Goal: Find specific page/section: Find specific page/section

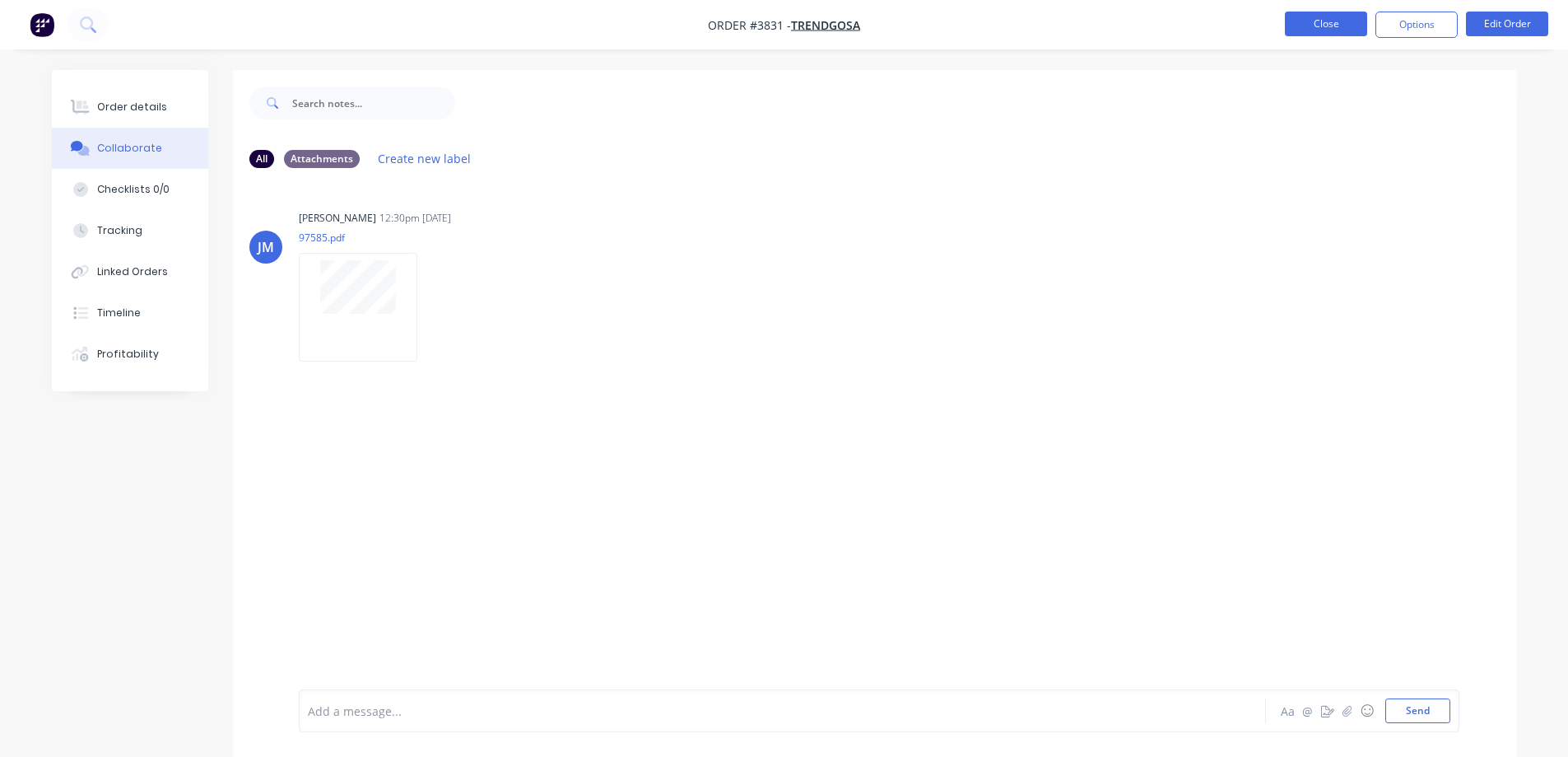
click at [1327, 19] on button "Close" at bounding box center [1326, 24] width 82 height 25
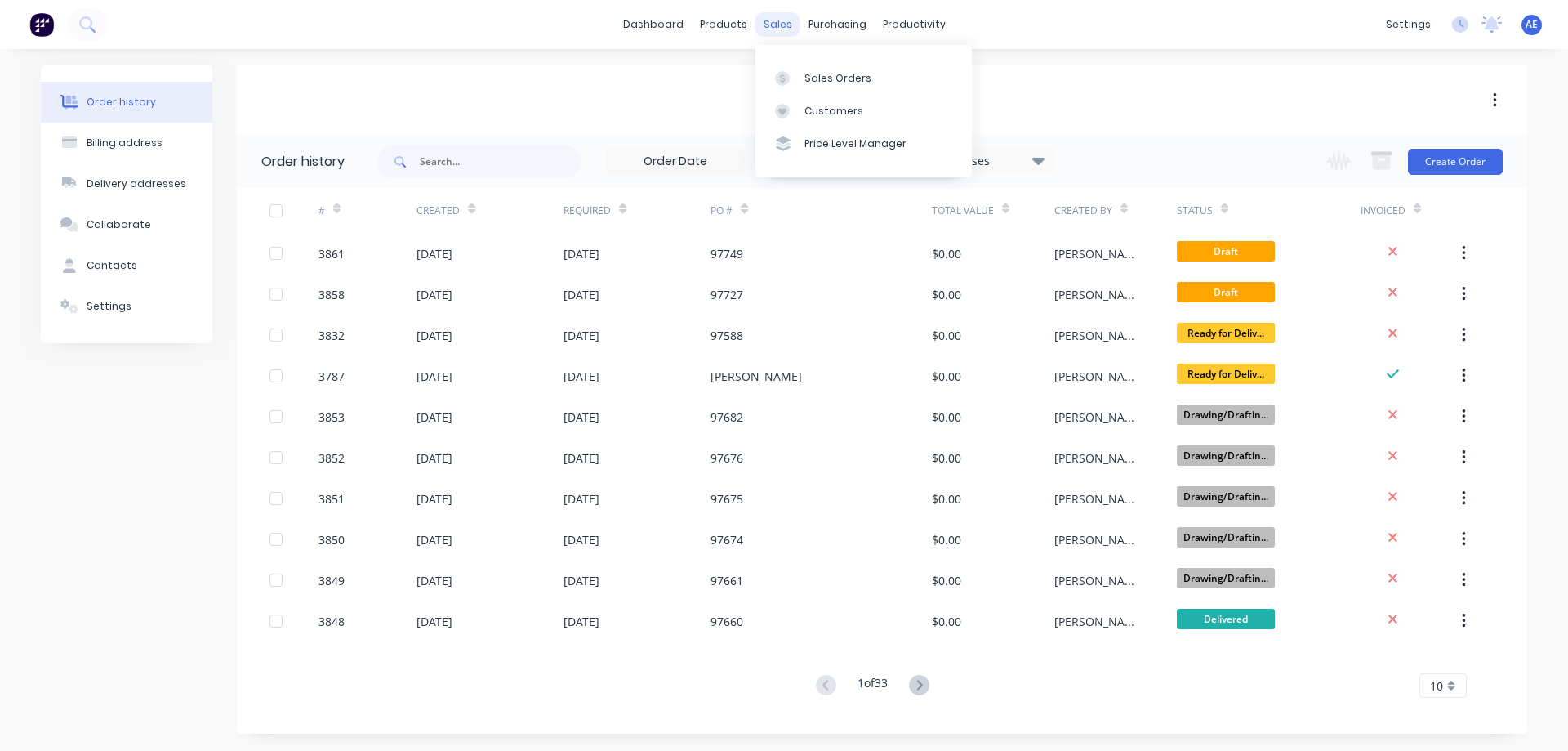
click at [776, 23] on div "sales" at bounding box center [778, 25] width 45 height 25
click at [837, 88] on link "Sales Orders" at bounding box center [864, 77] width 217 height 32
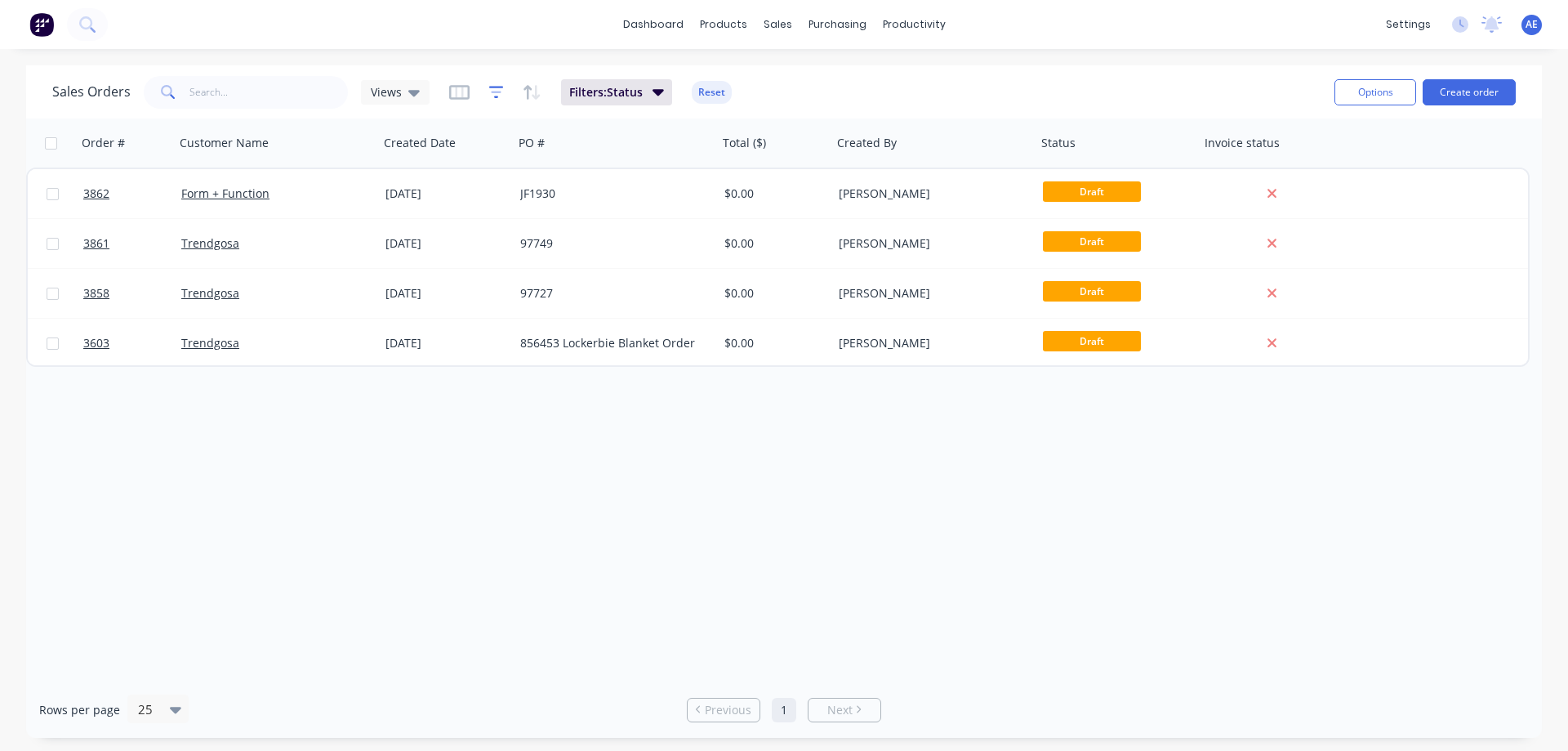
click at [495, 91] on icon "button" at bounding box center [496, 91] width 11 height 3
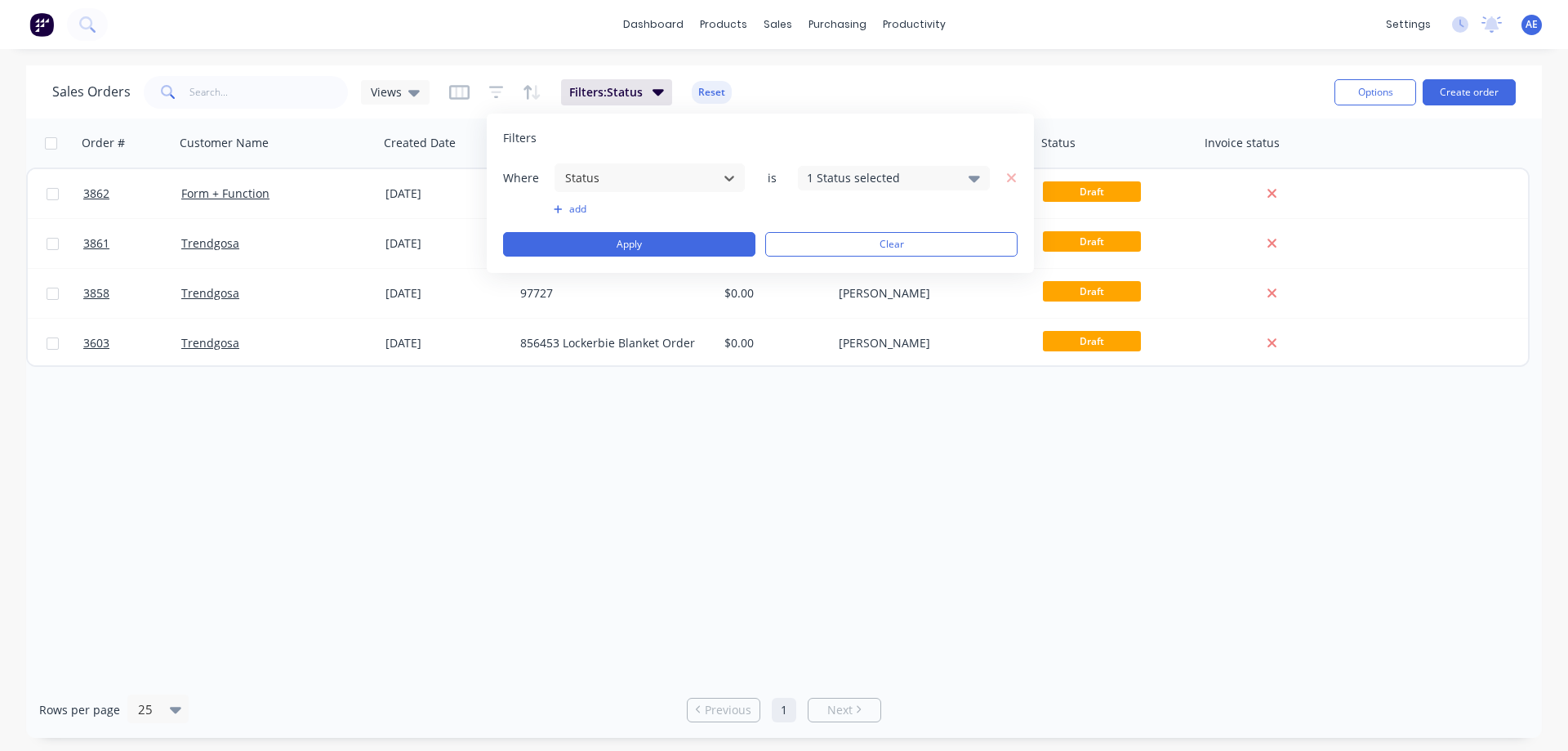
click at [974, 177] on icon at bounding box center [974, 178] width 11 height 6
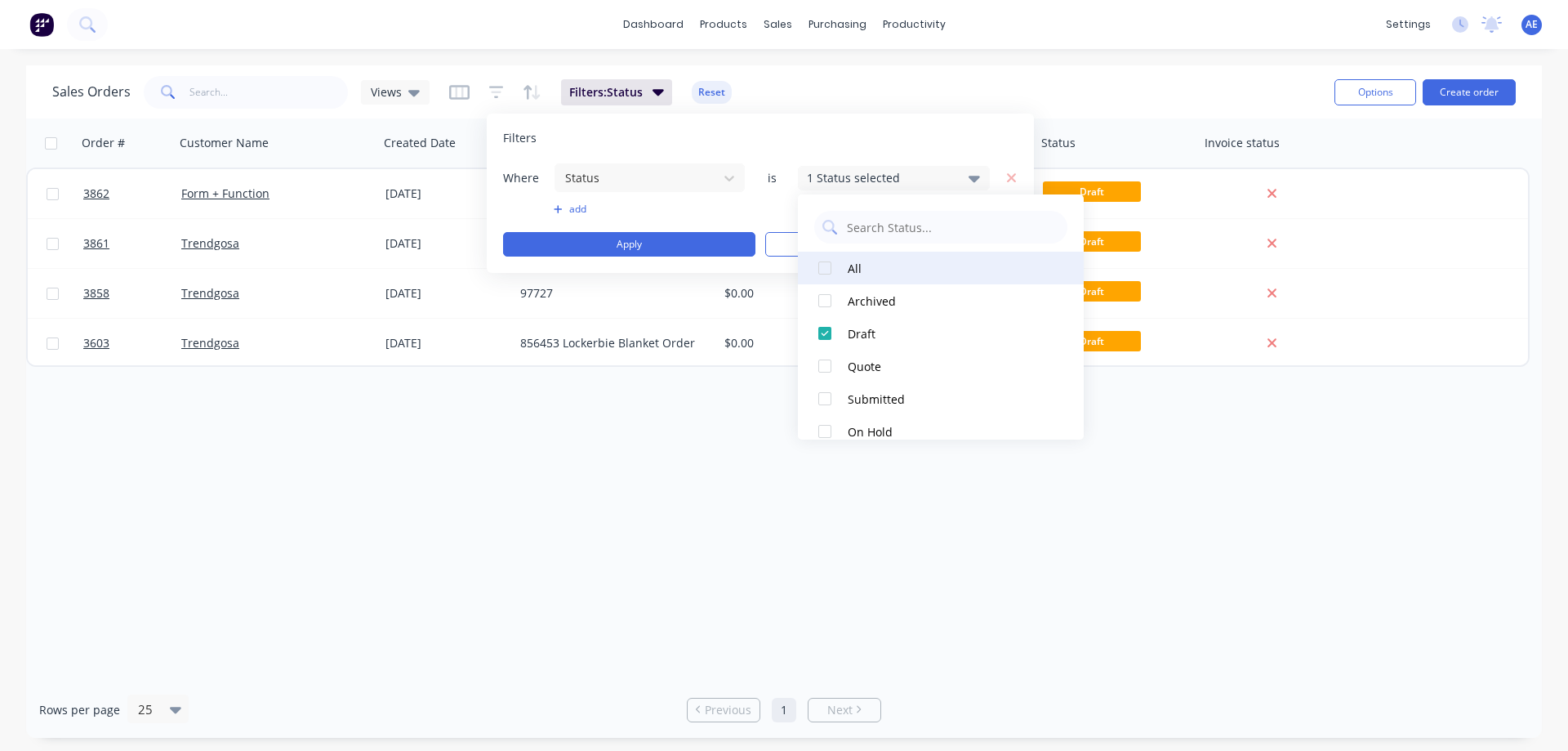
click at [823, 270] on div at bounding box center [824, 268] width 32 height 32
click at [824, 268] on div at bounding box center [824, 268] width 32 height 32
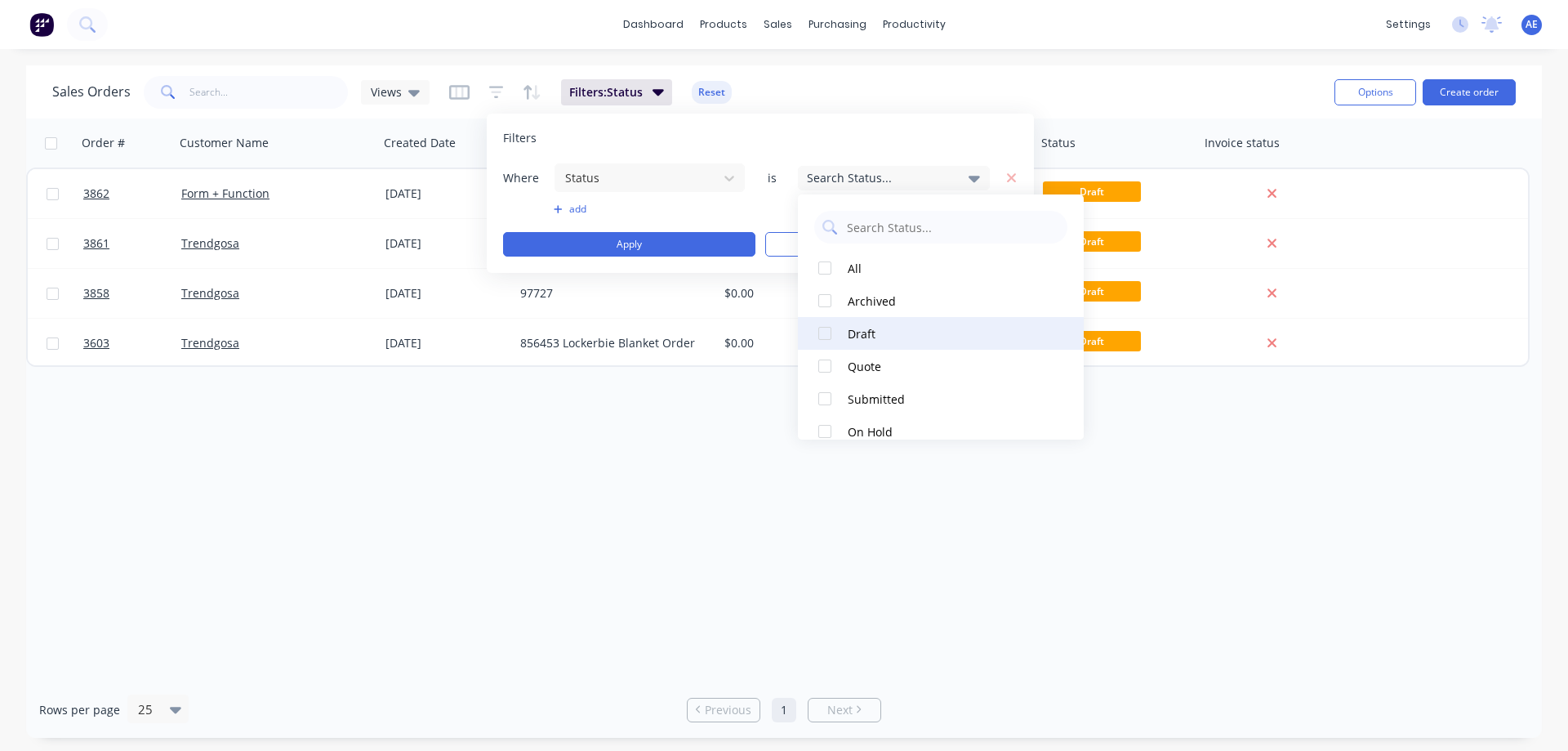
click at [827, 336] on div at bounding box center [824, 333] width 32 height 32
click at [648, 449] on div "Order # Customer Name Created Date PO # Total ($) Created By Status Invoice sta…" at bounding box center [784, 400] width 1516 height 563
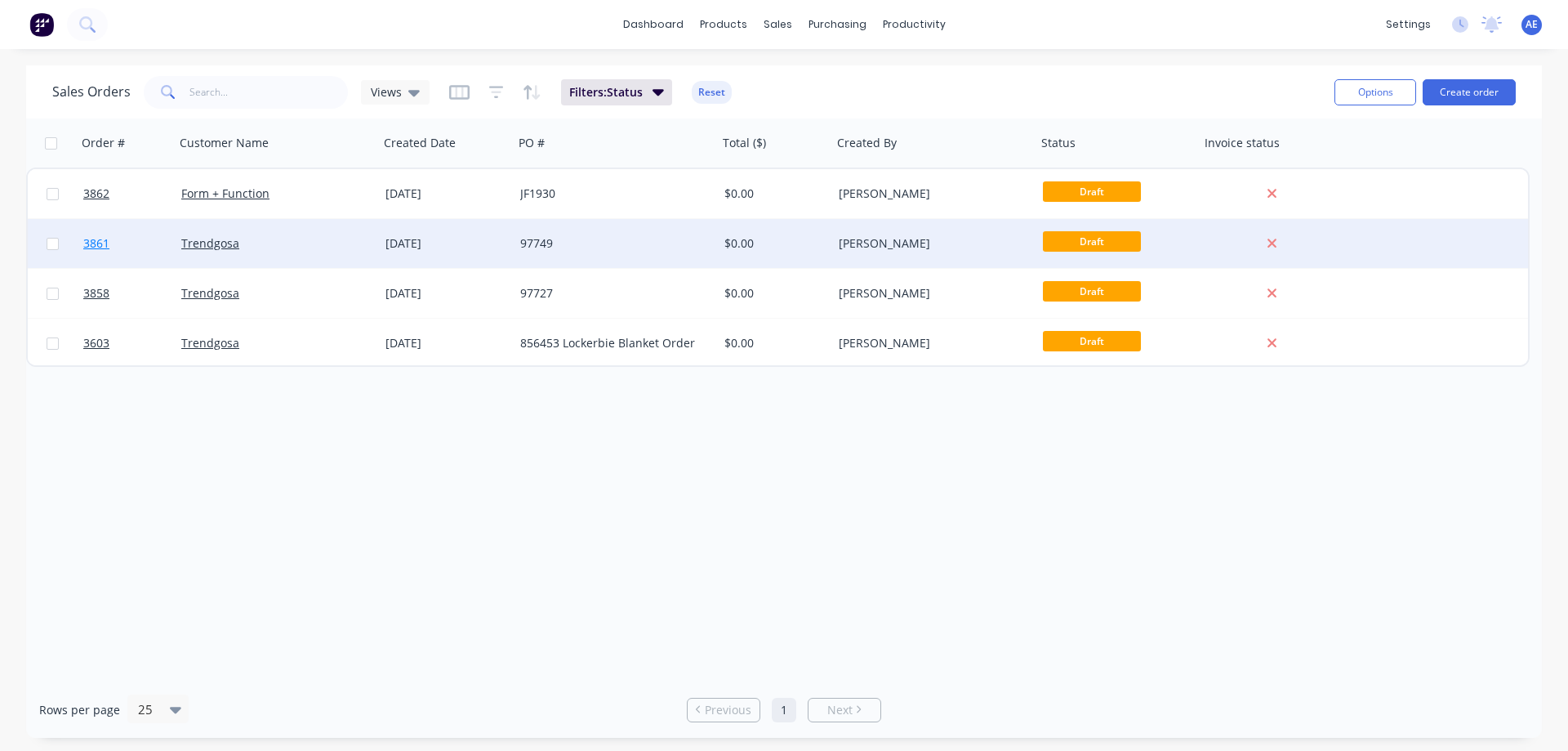
click at [90, 247] on span "3861" at bounding box center [96, 243] width 26 height 17
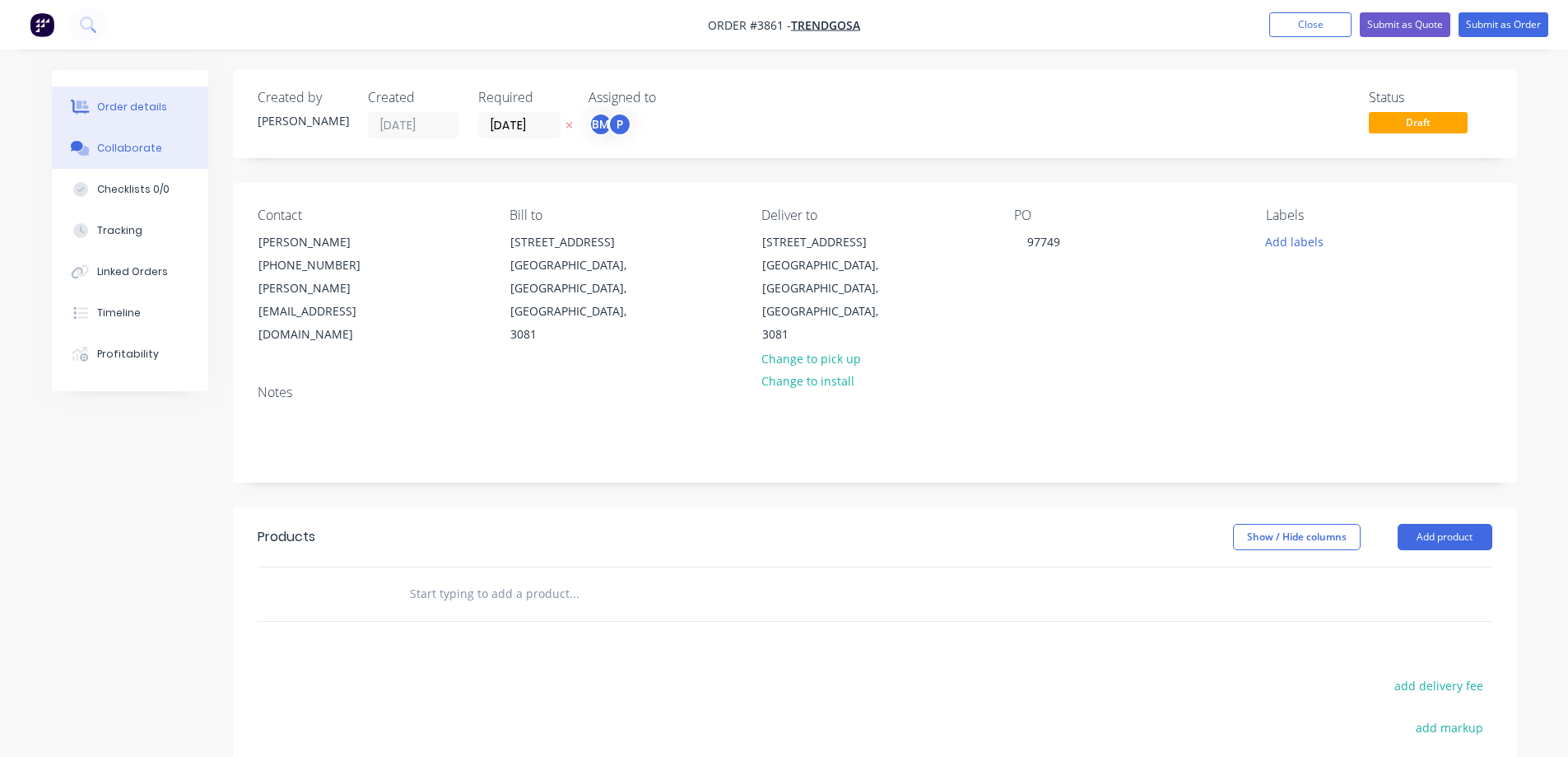
click at [126, 156] on button "Collaborate" at bounding box center [130, 148] width 156 height 42
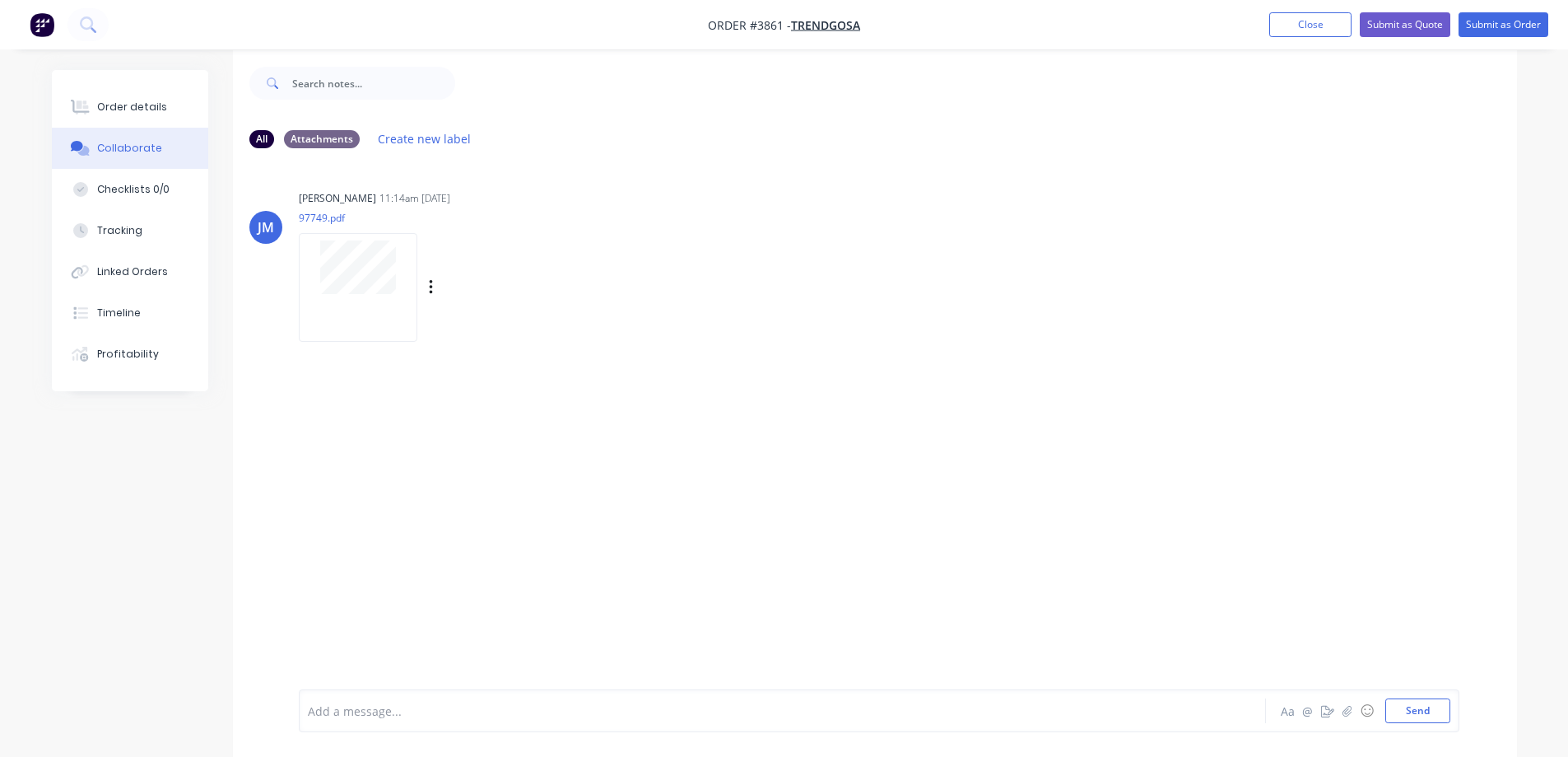
scroll to position [25, 0]
click at [852, 371] on div "[PERSON_NAME] 11:14am [DATE] 97749.pdf Labels Download" at bounding box center [875, 410] width 1284 height 508
click at [905, 371] on div "[PERSON_NAME] 11:14am [DATE] 97749.pdf Labels Download" at bounding box center [875, 410] width 1284 height 508
